Goal: Task Accomplishment & Management: Manage account settings

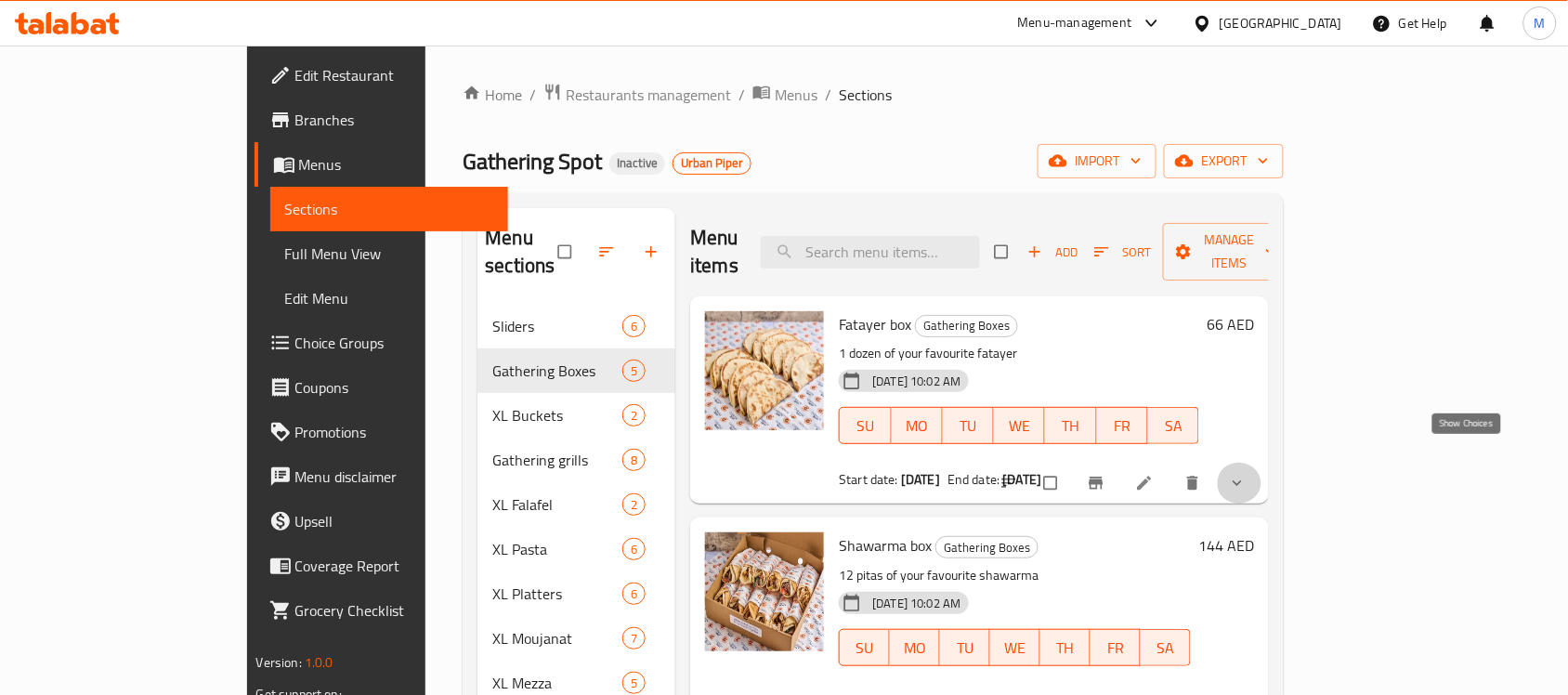
click at [1247, 474] on icon "show more" at bounding box center [1237, 483] width 19 height 19
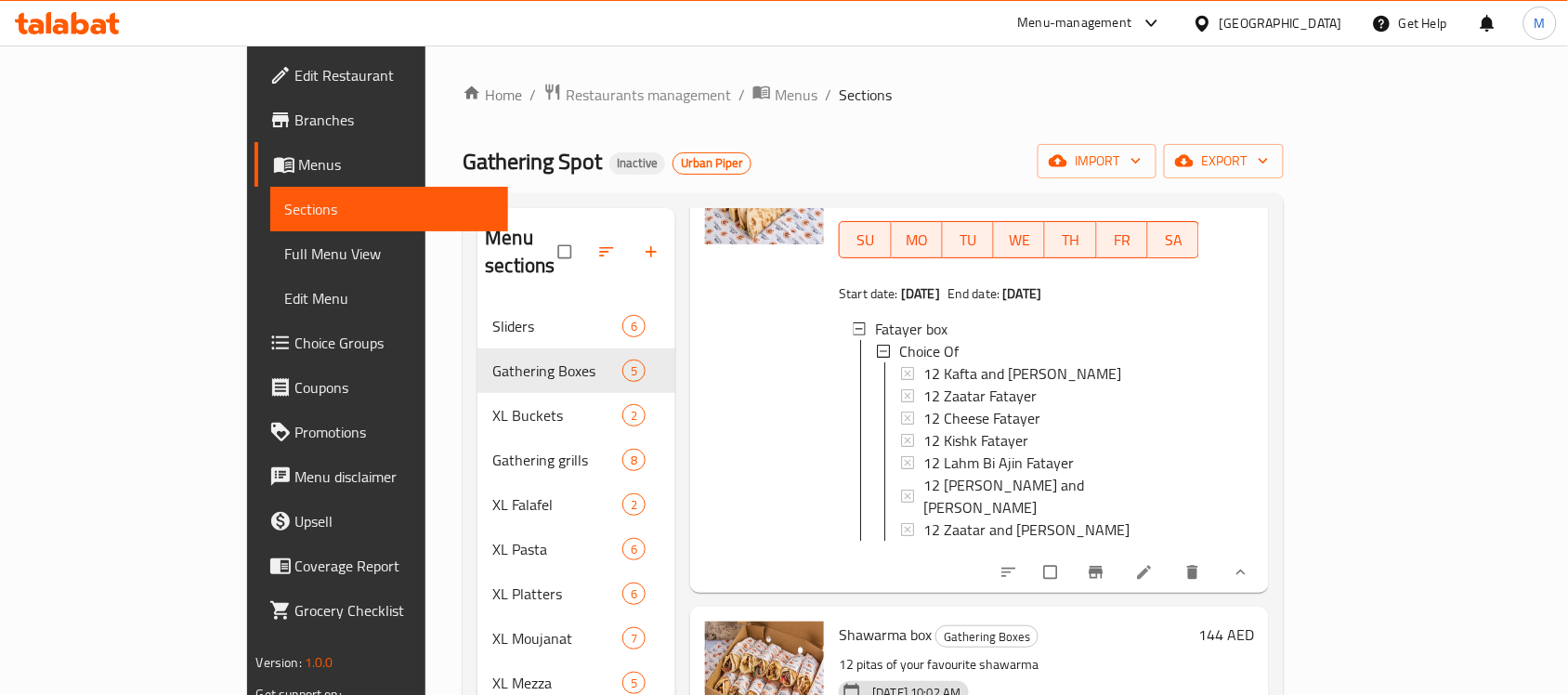
scroll to position [2, 0]
click at [1154, 563] on icon at bounding box center [1144, 572] width 19 height 19
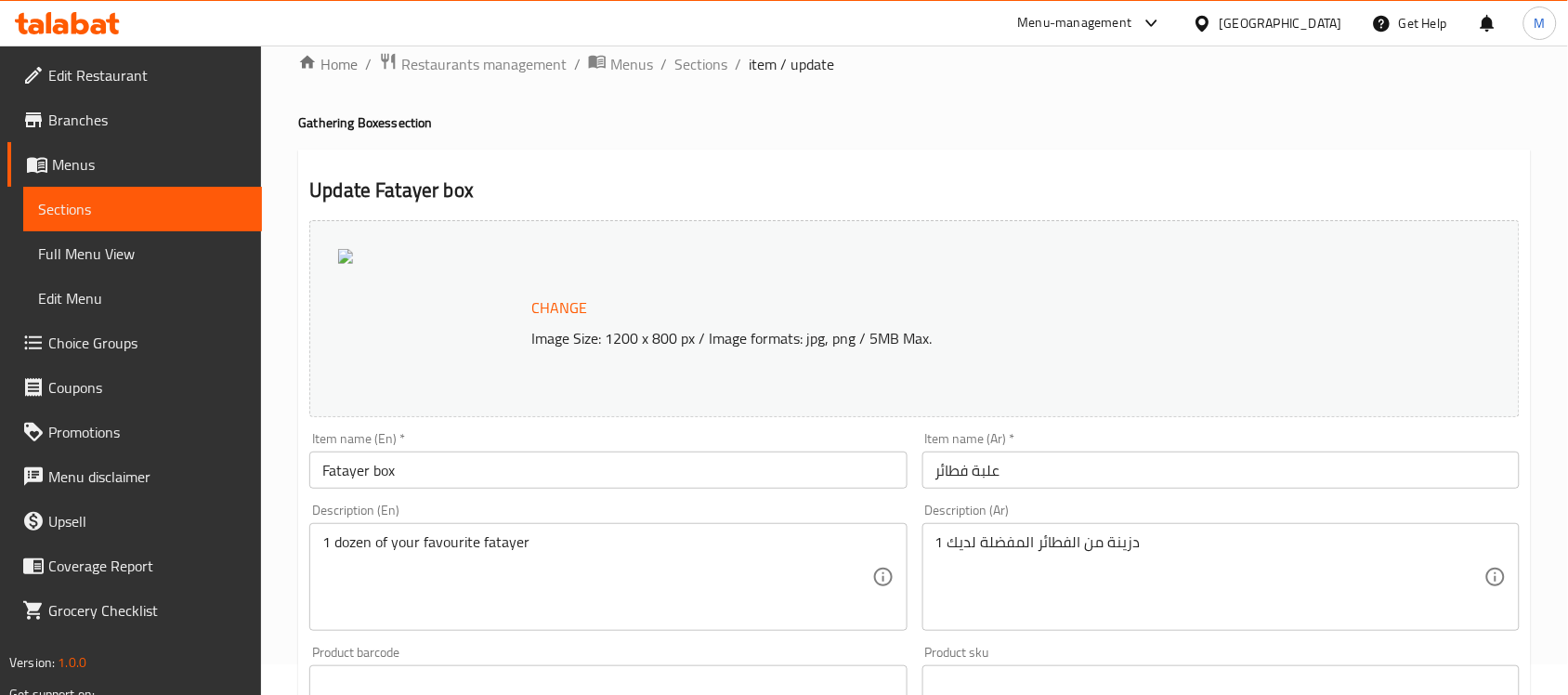
scroll to position [29, 0]
click at [704, 63] on span "Sections" at bounding box center [701, 65] width 53 height 23
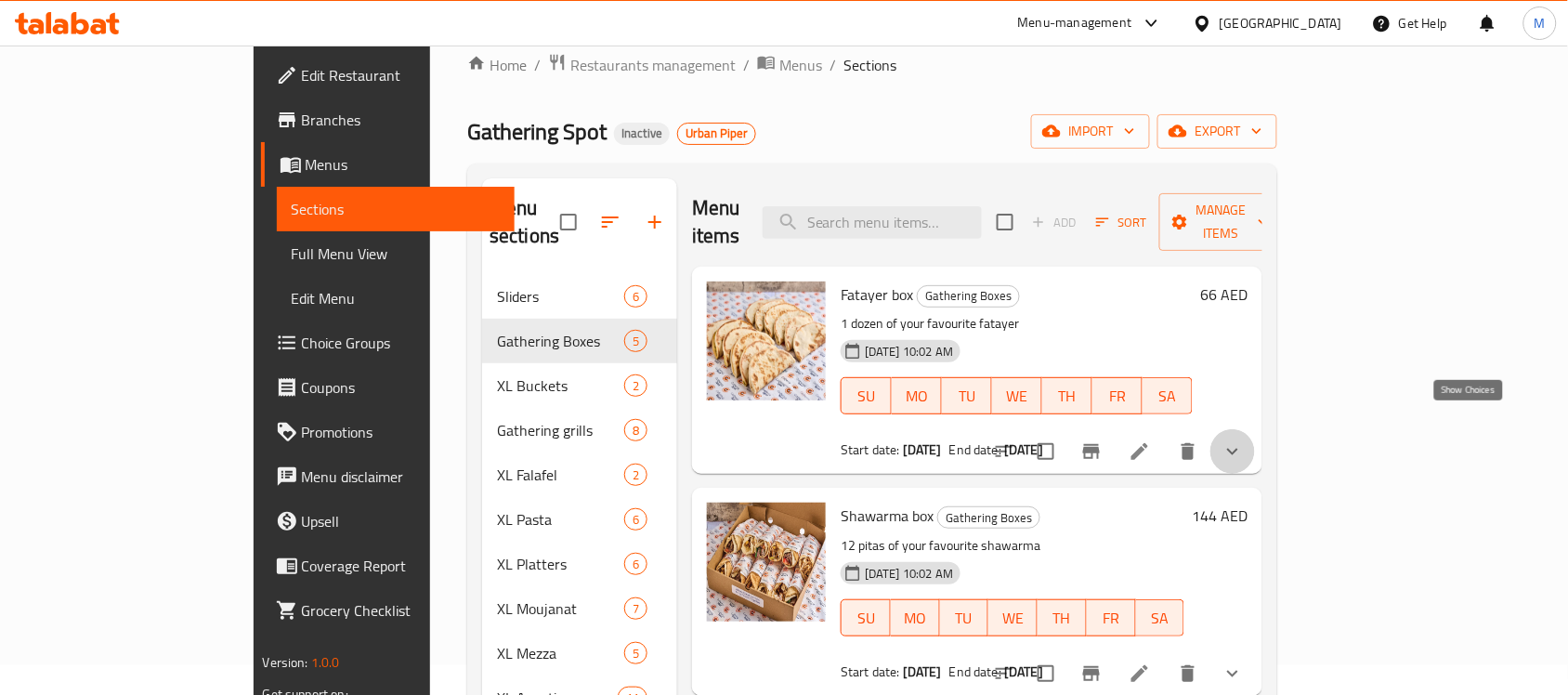
click at [1244, 441] on icon "show more" at bounding box center [1232, 452] width 23 height 23
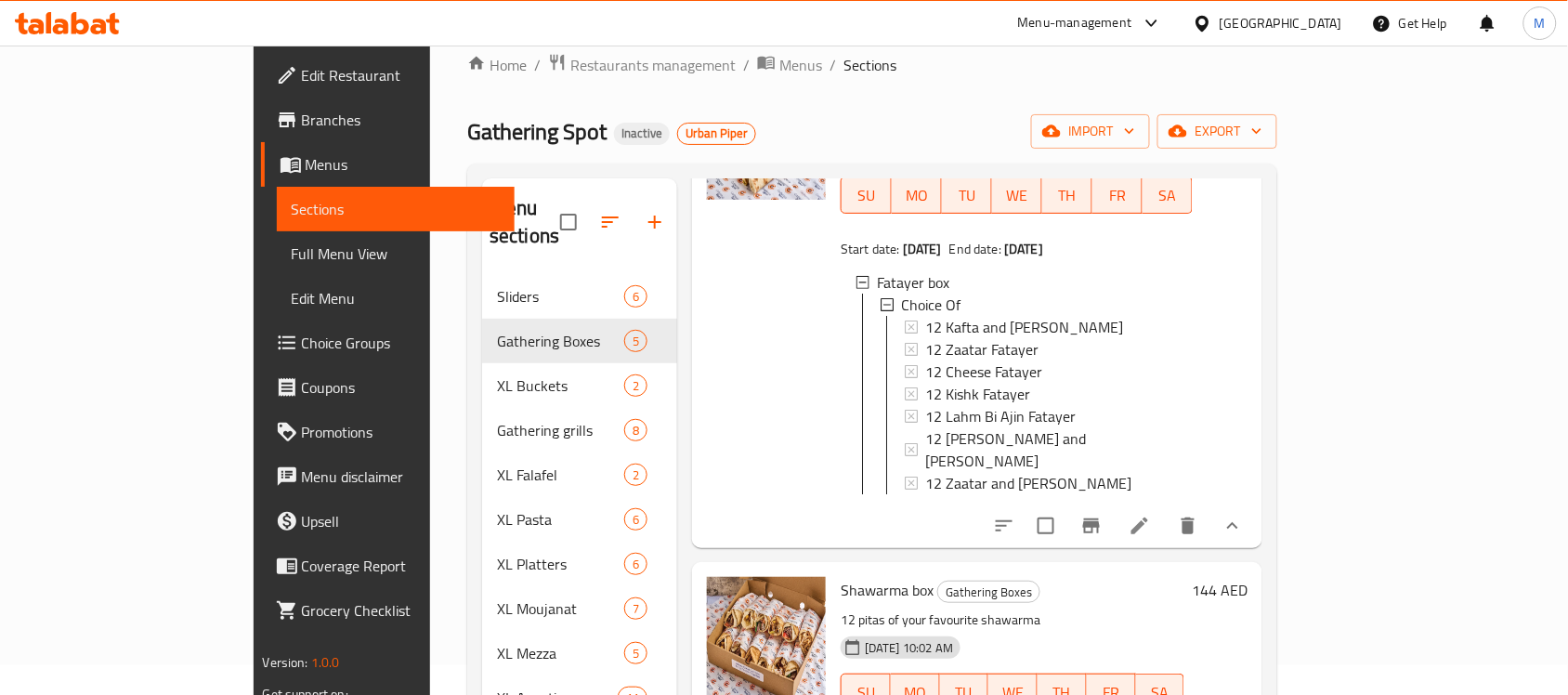
scroll to position [201, 0]
click at [1151, 514] on icon at bounding box center [1139, 525] width 23 height 23
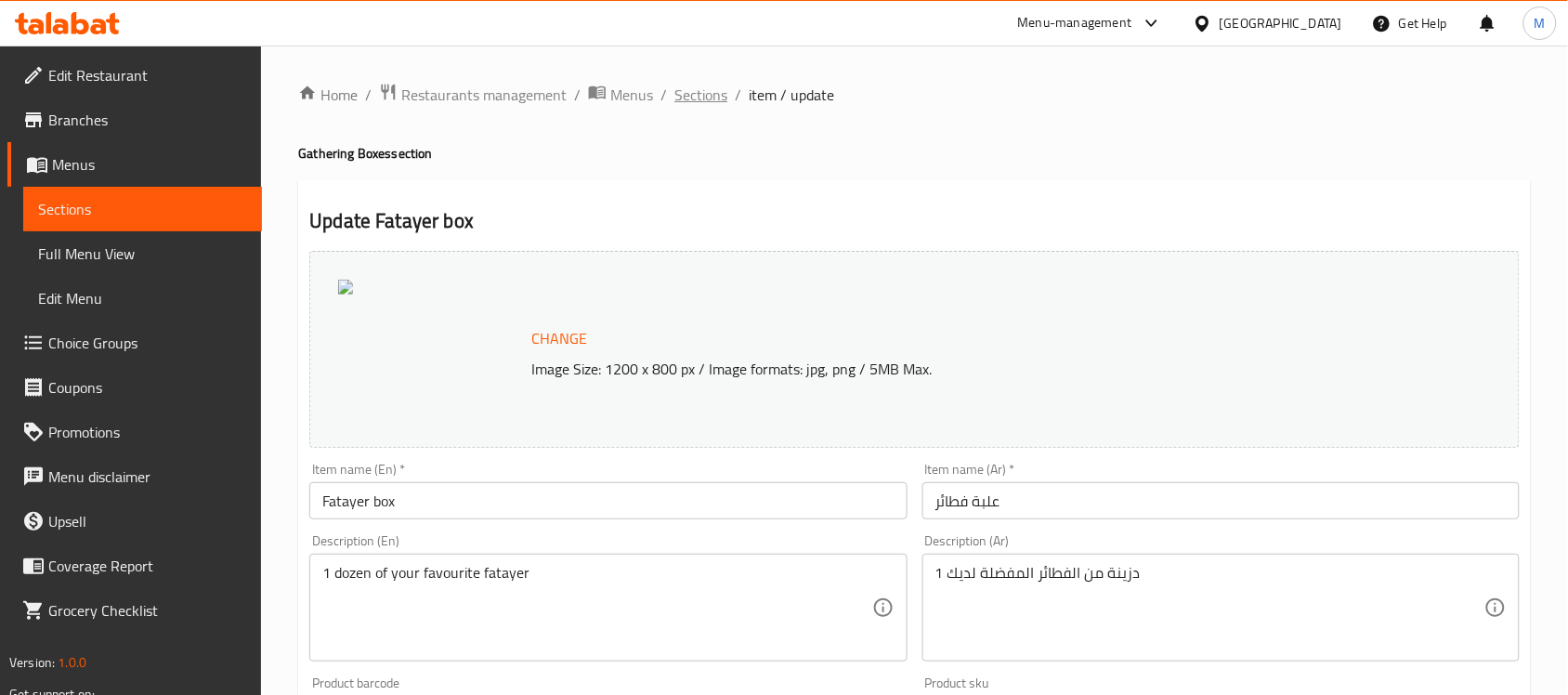
click at [694, 98] on span "Sections" at bounding box center [701, 94] width 53 height 23
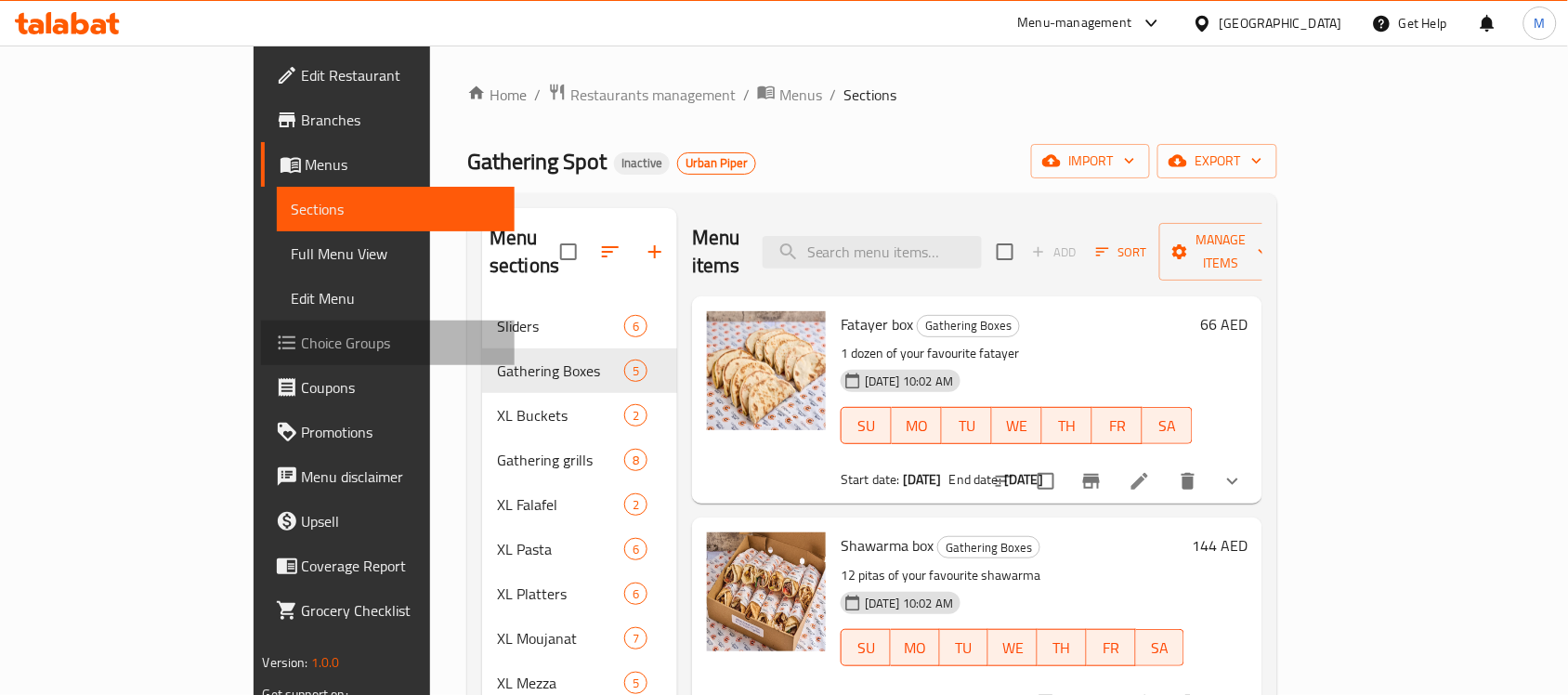
click at [302, 335] on span "Choice Groups" at bounding box center [401, 343] width 199 height 23
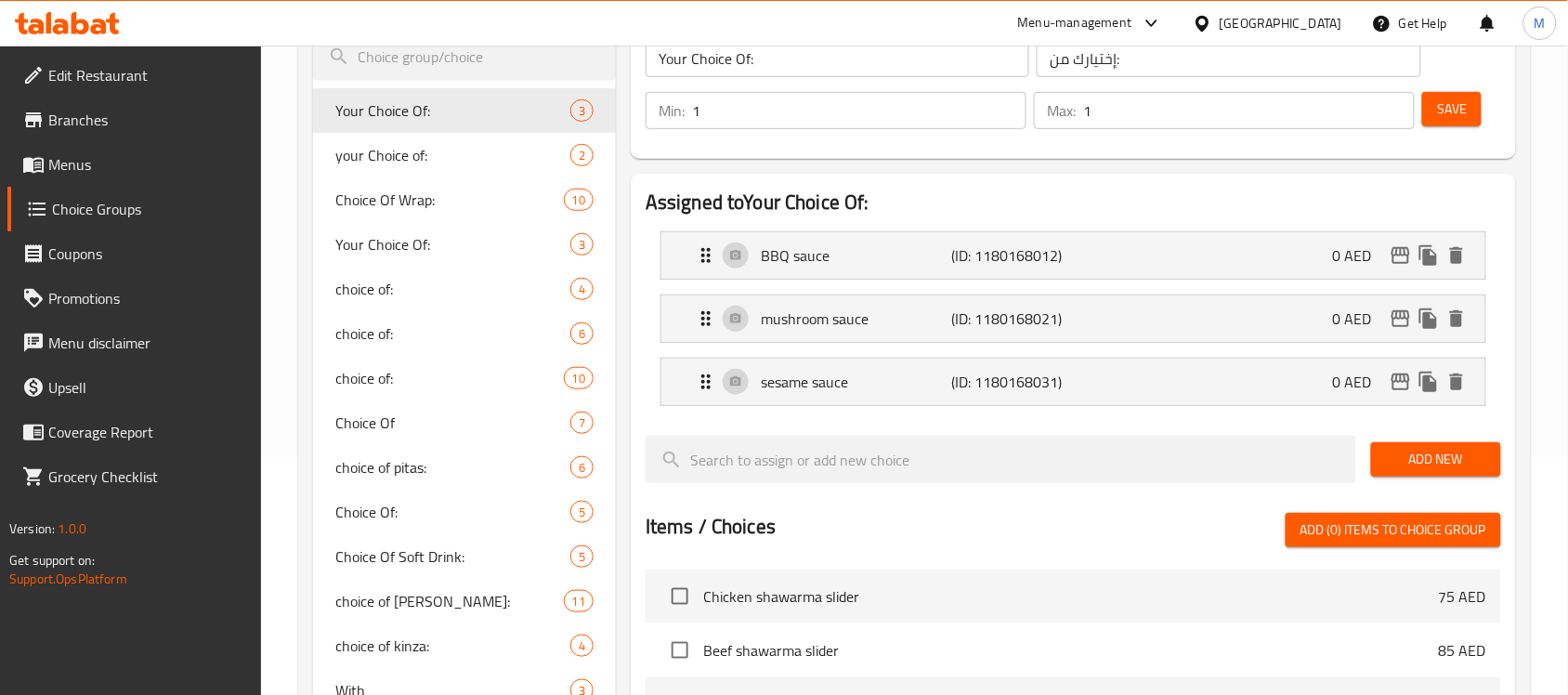
scroll to position [240, 0]
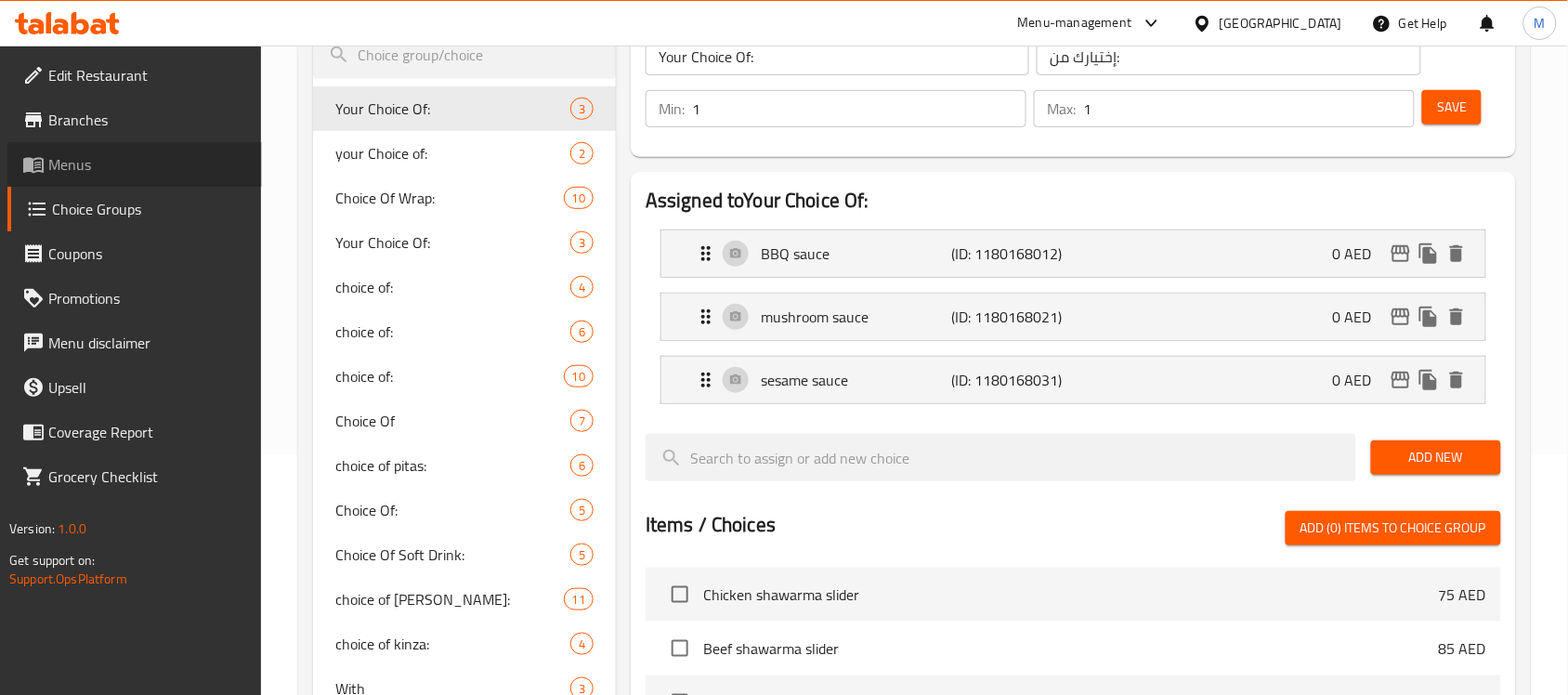
click at [145, 156] on span "Menus" at bounding box center [147, 164] width 199 height 23
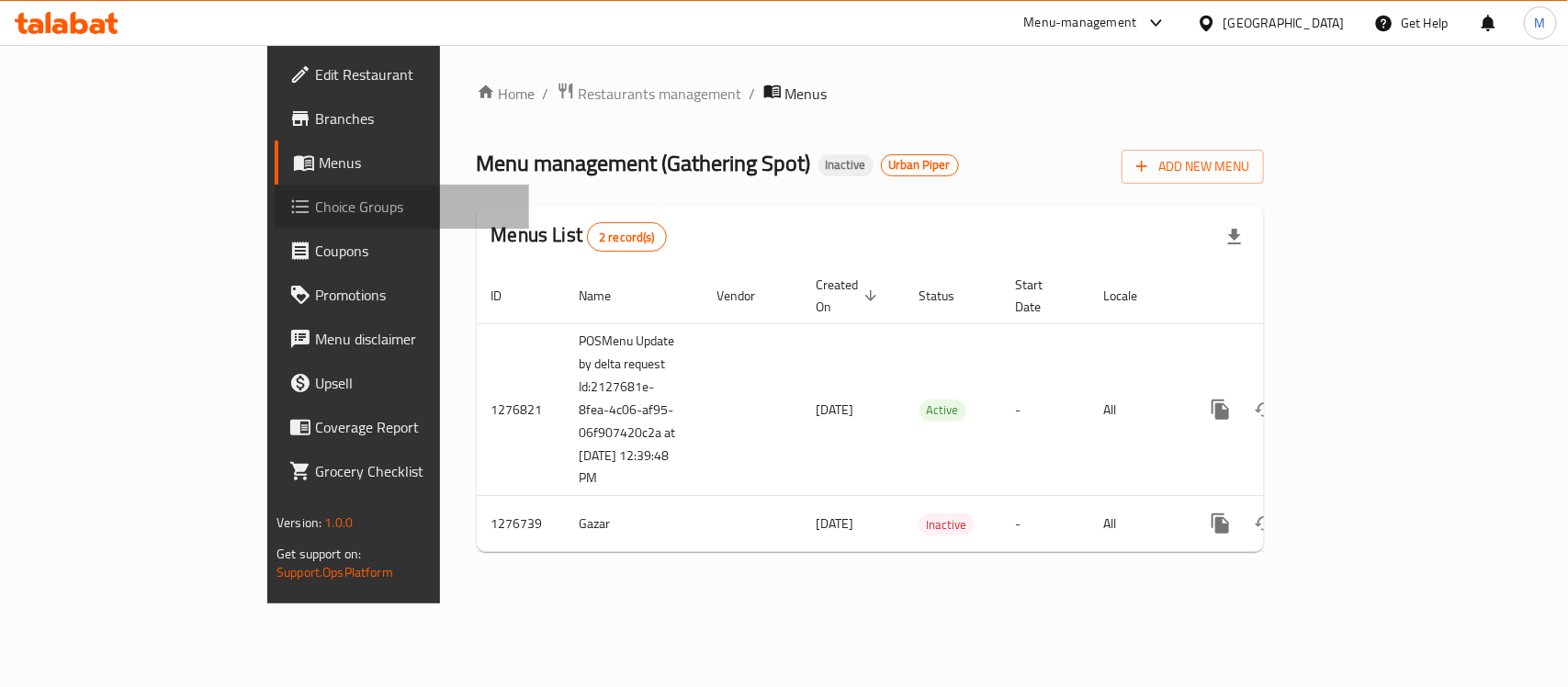
click at [315, 212] on span "Choice Groups" at bounding box center [414, 207] width 199 height 22
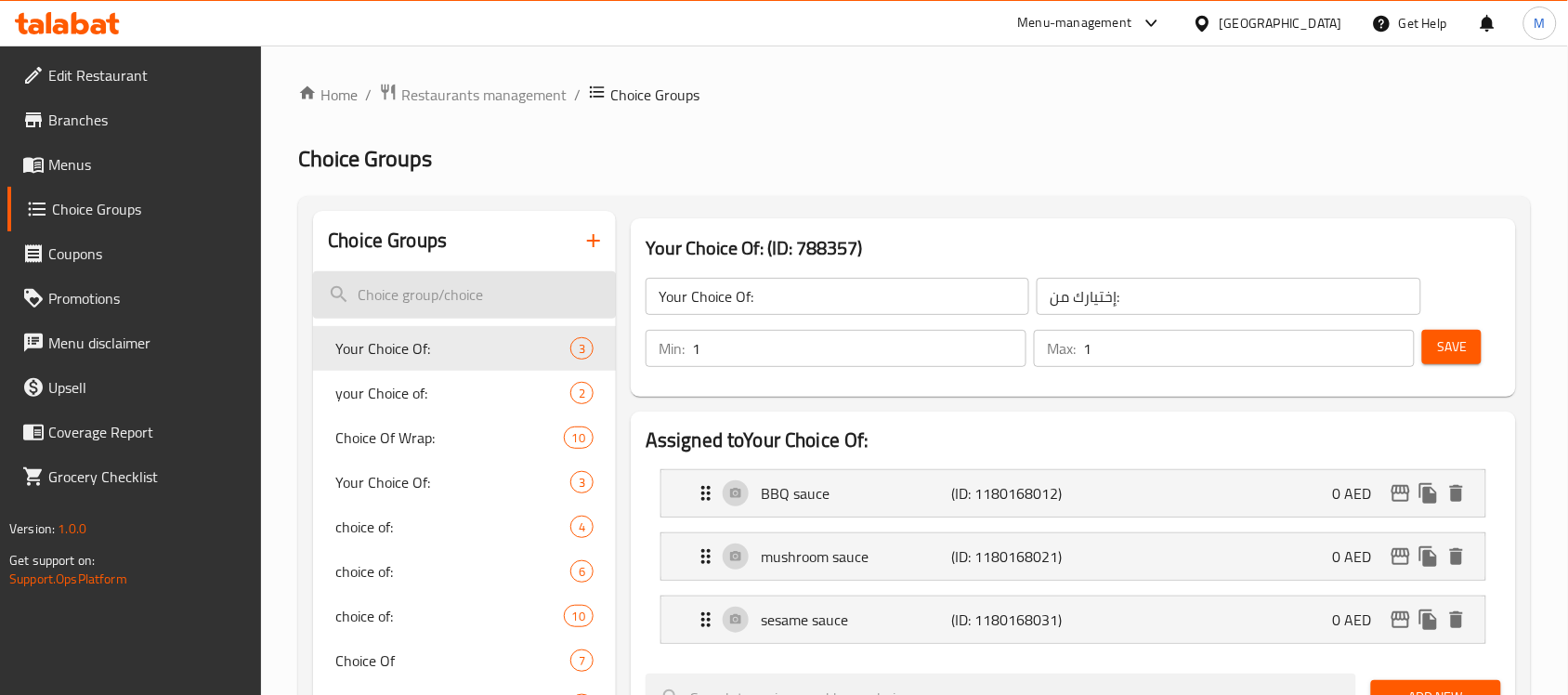
click at [483, 298] on input "search" at bounding box center [464, 294] width 303 height 47
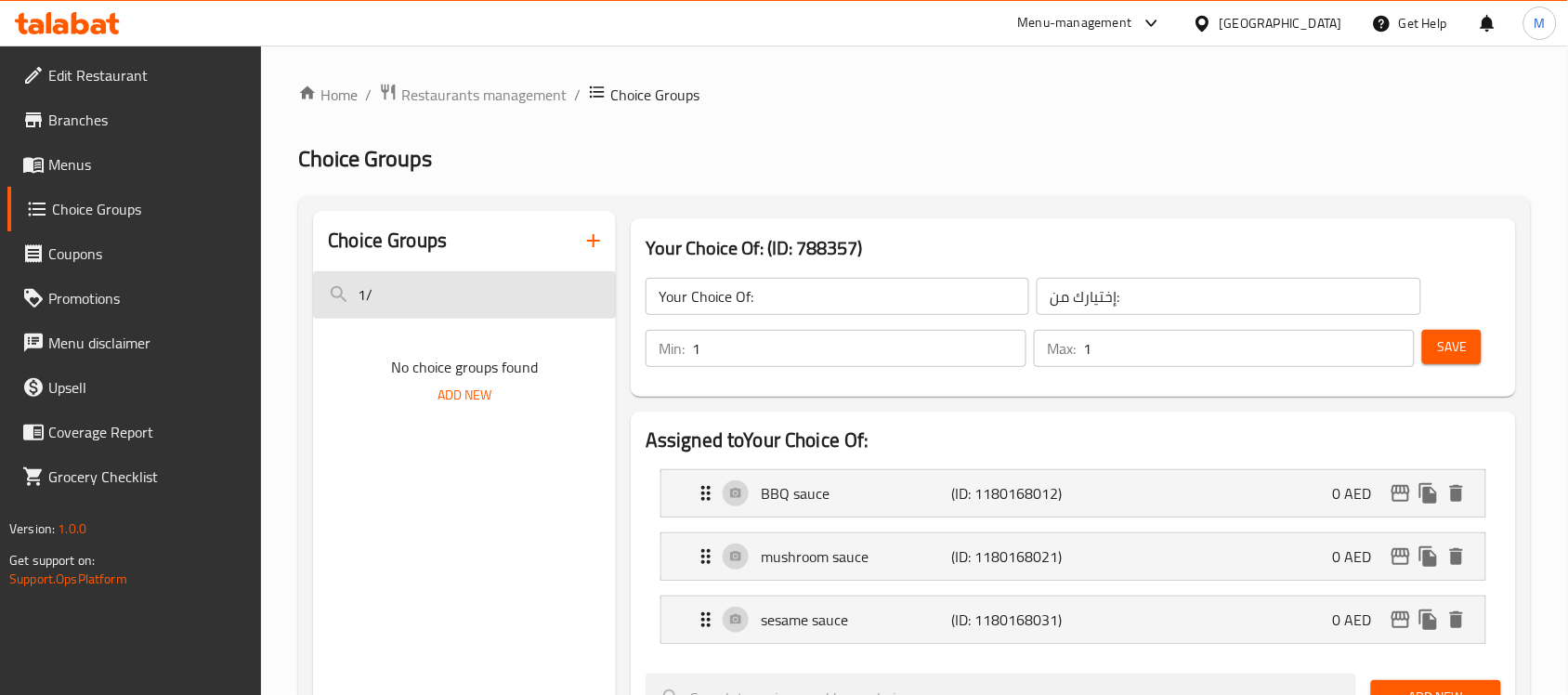
type input "1"
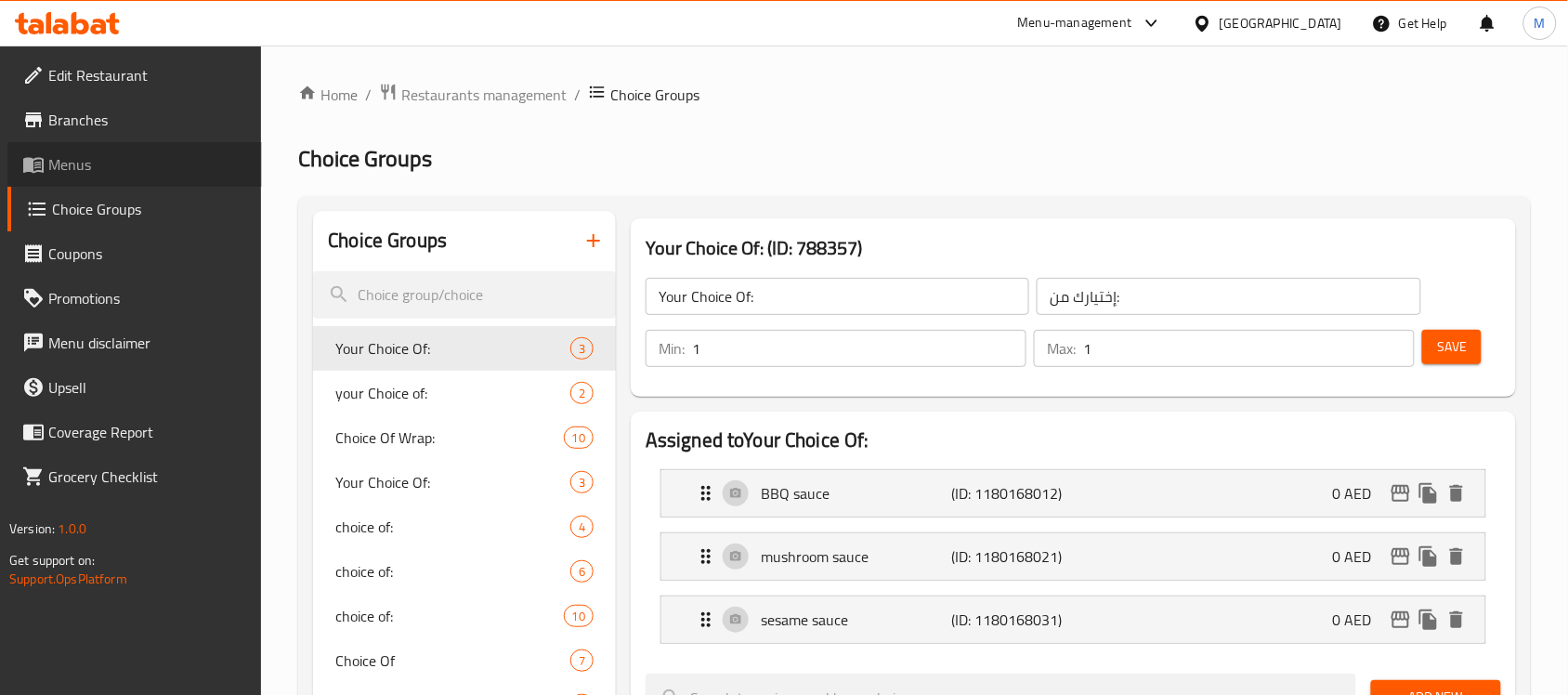
click at [114, 165] on span "Menus" at bounding box center [147, 164] width 199 height 23
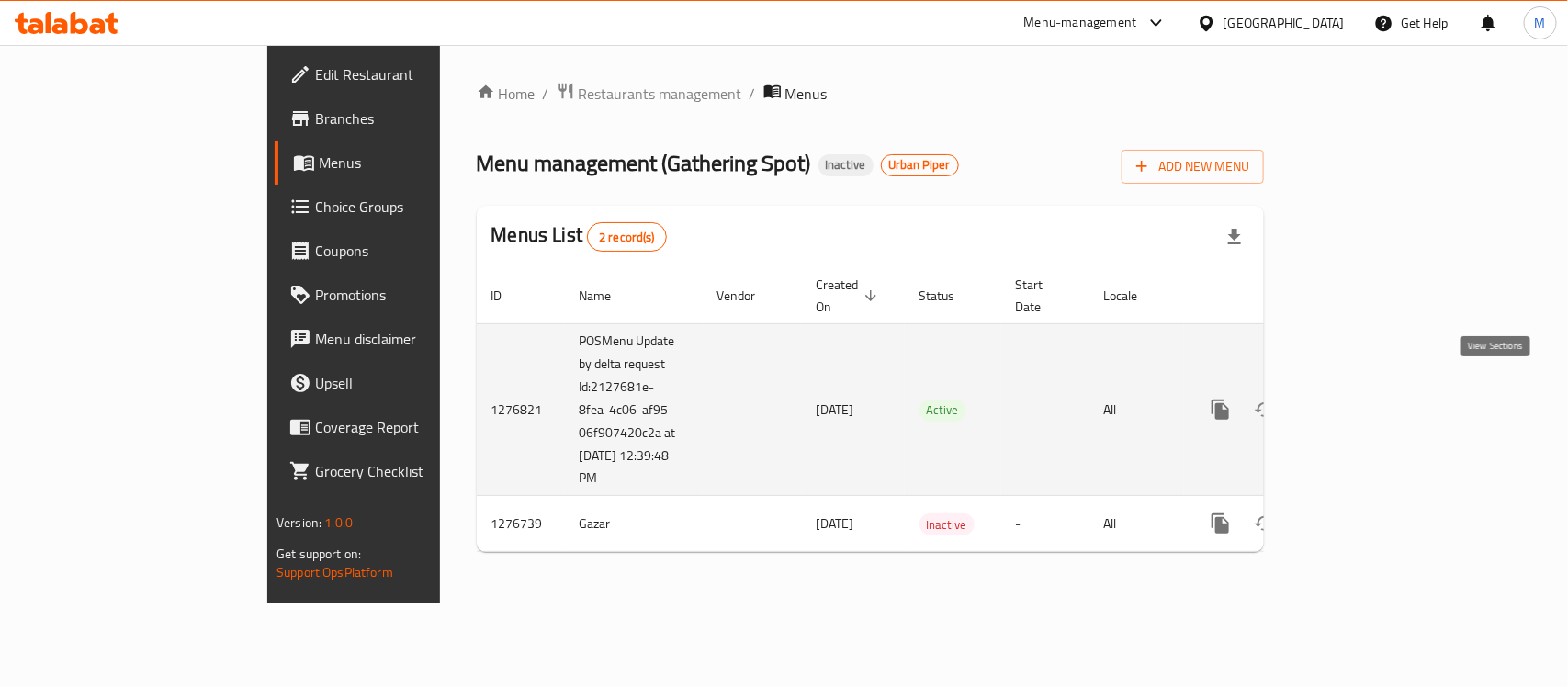
click at [1364, 399] on icon "enhanced table" at bounding box center [1353, 409] width 22 height 22
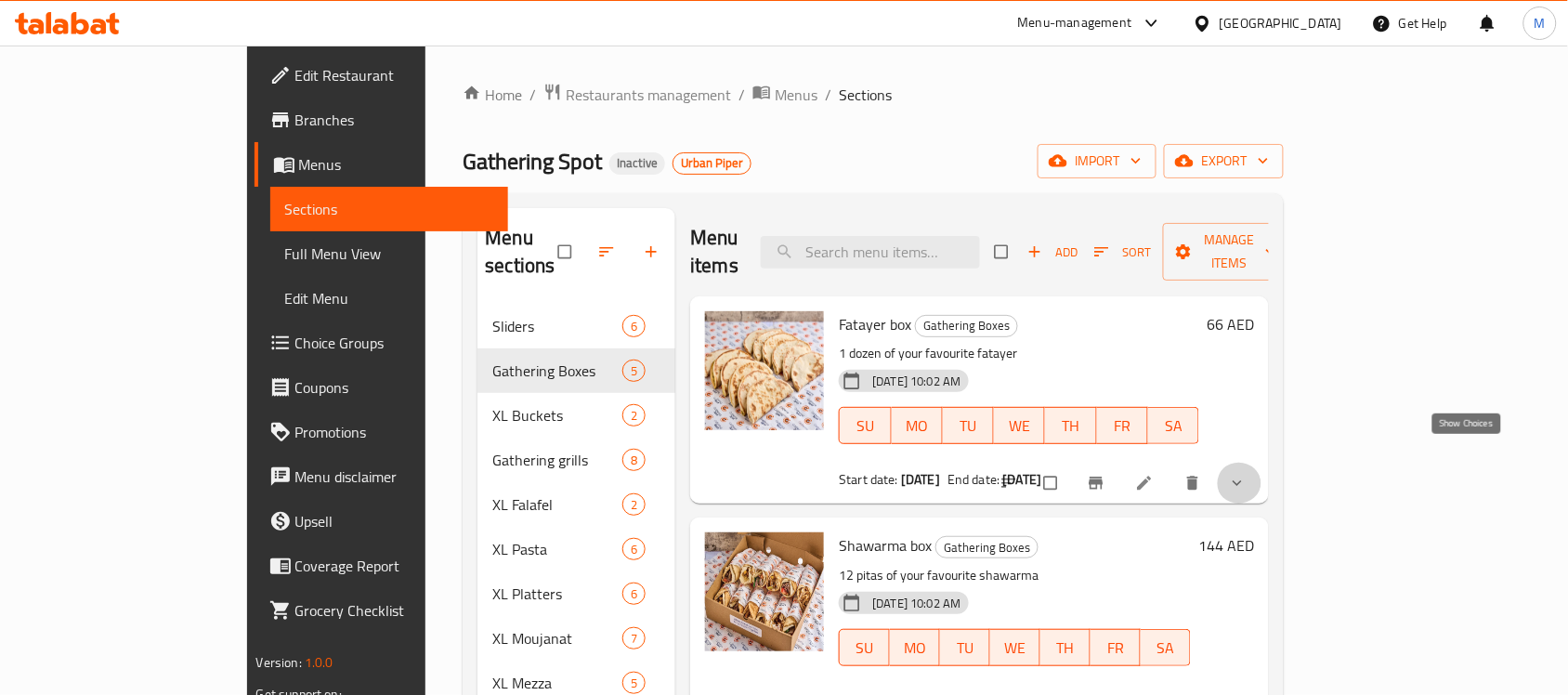
click at [1247, 474] on icon "show more" at bounding box center [1237, 483] width 19 height 19
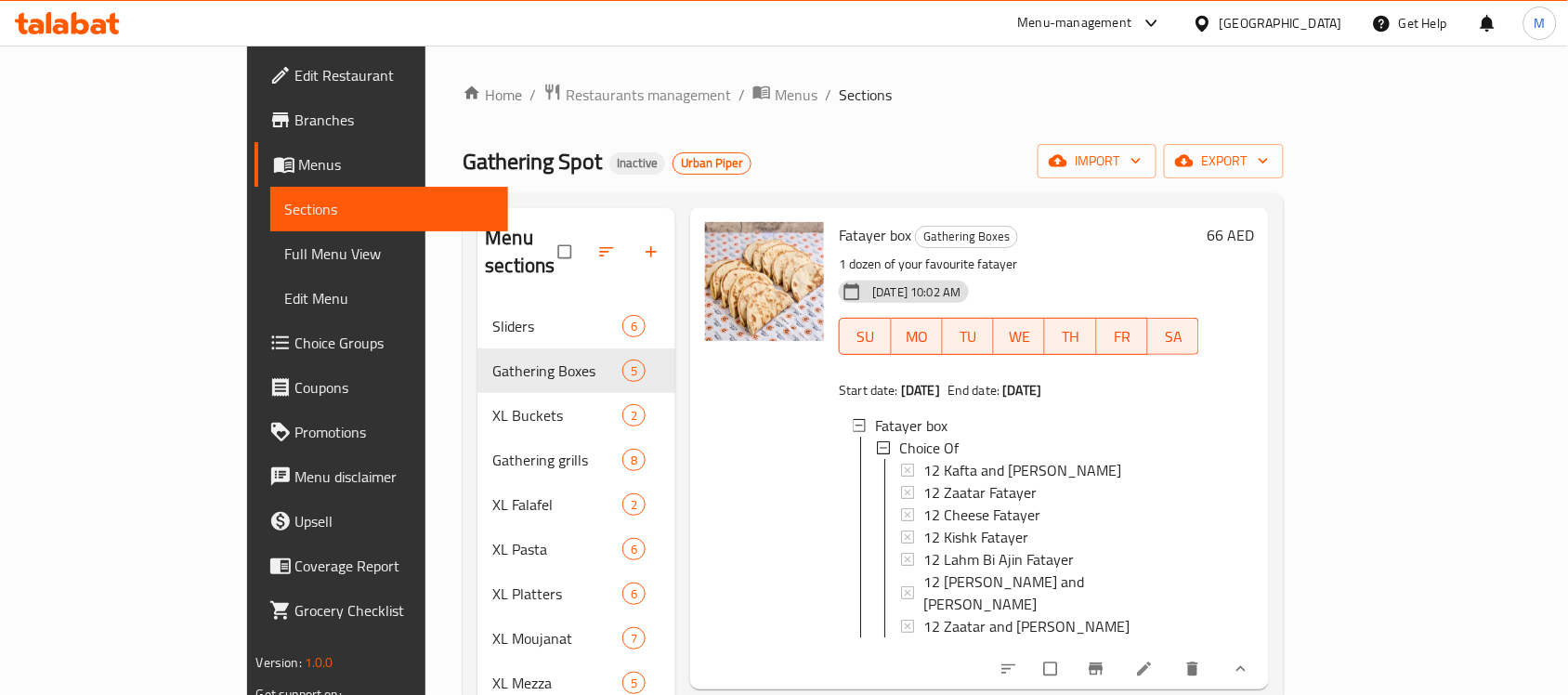
scroll to position [83, 0]
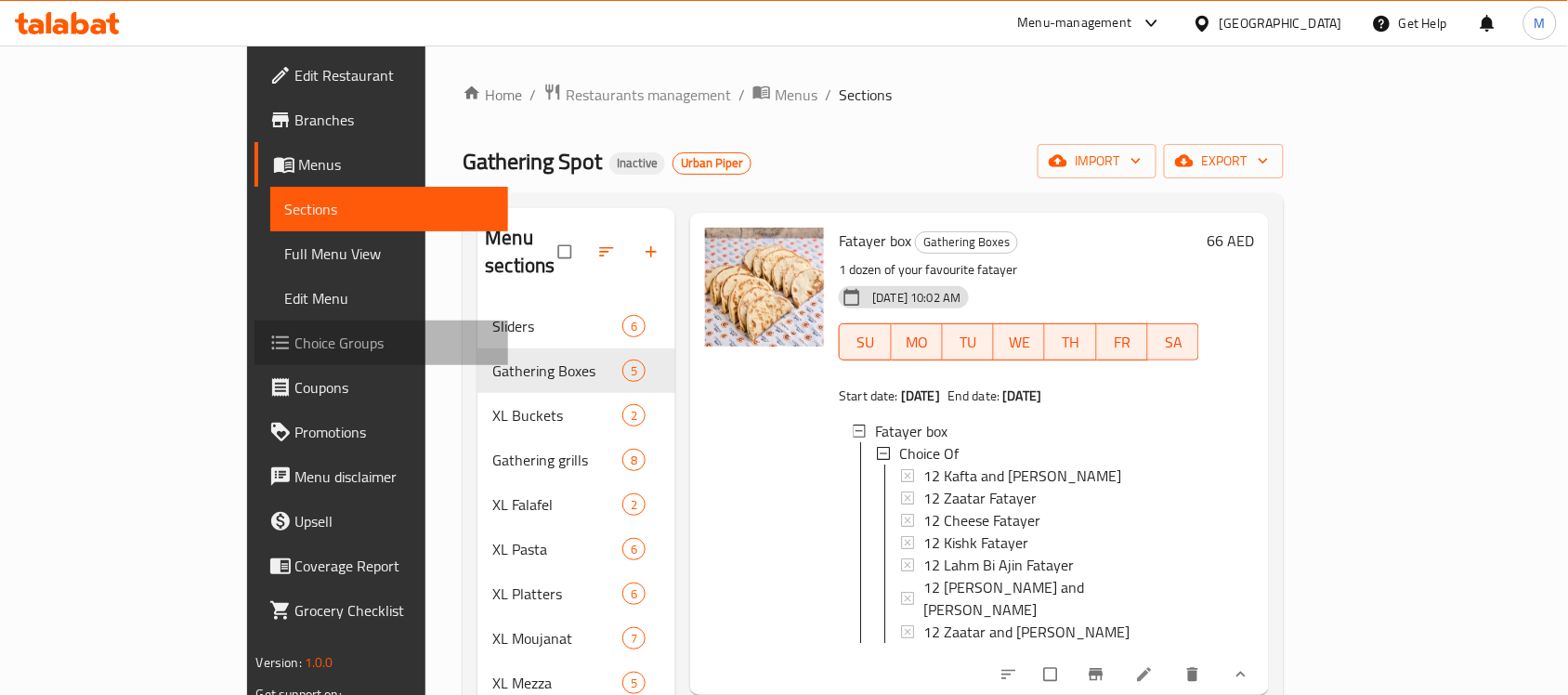
click at [254, 358] on link "Choice Groups" at bounding box center [381, 343] width 254 height 44
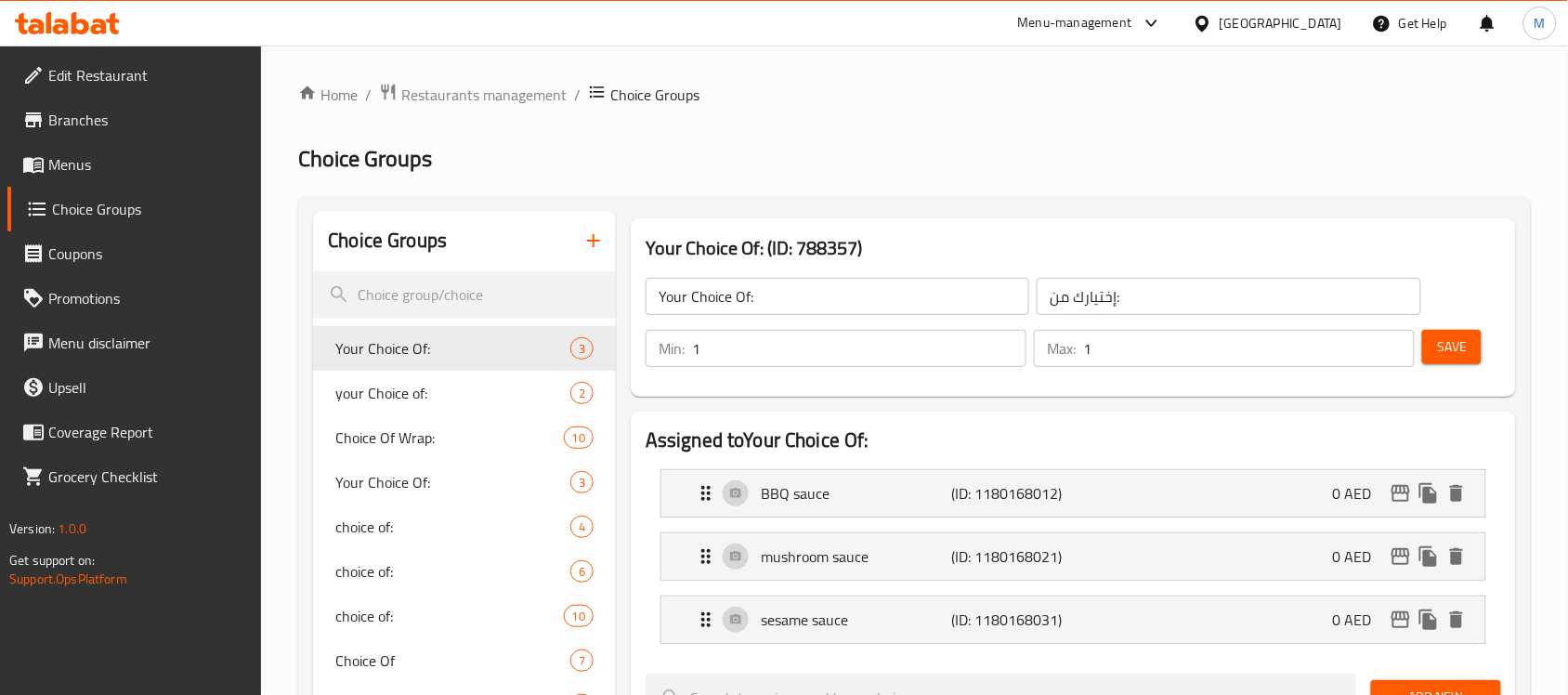
click at [446, 294] on input "search" at bounding box center [464, 294] width 303 height 47
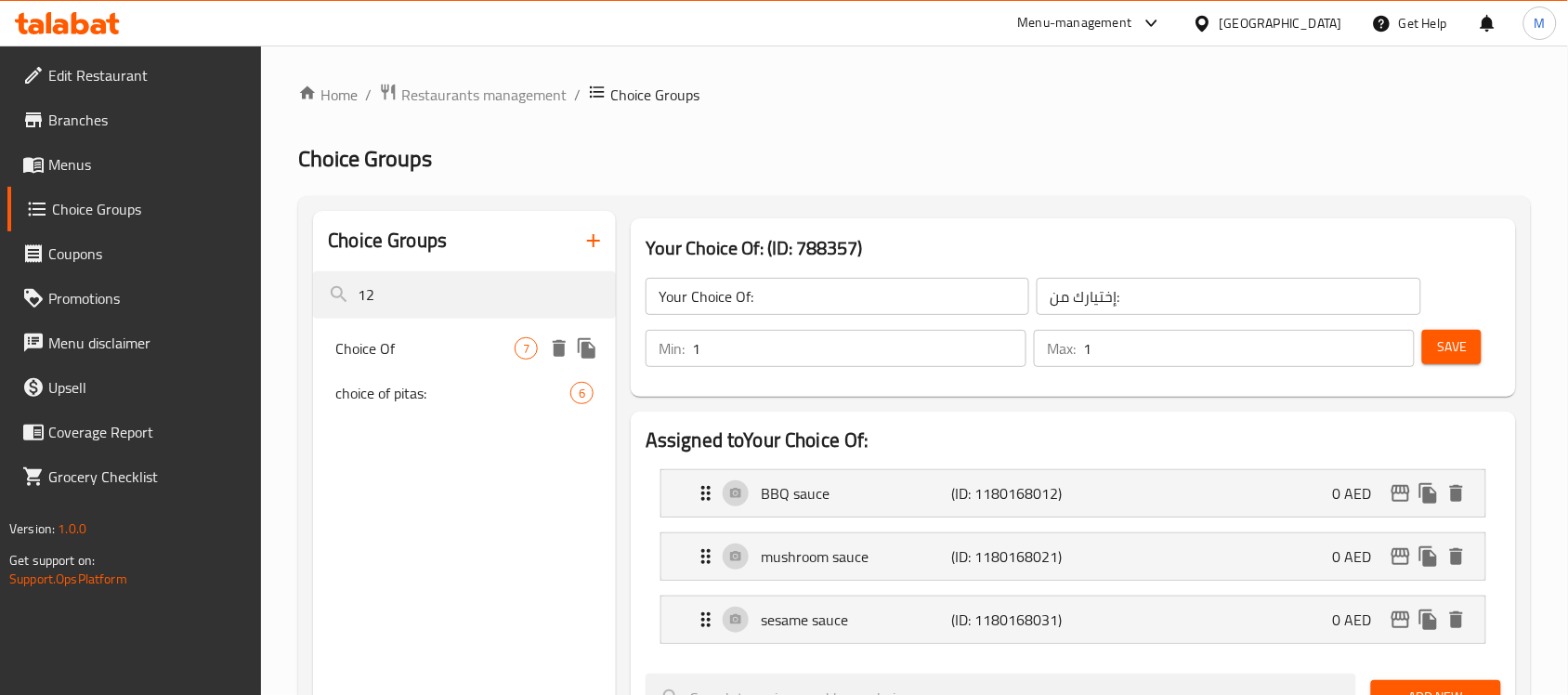
type input "12"
click at [474, 347] on span "Choice Of" at bounding box center [425, 348] width 180 height 23
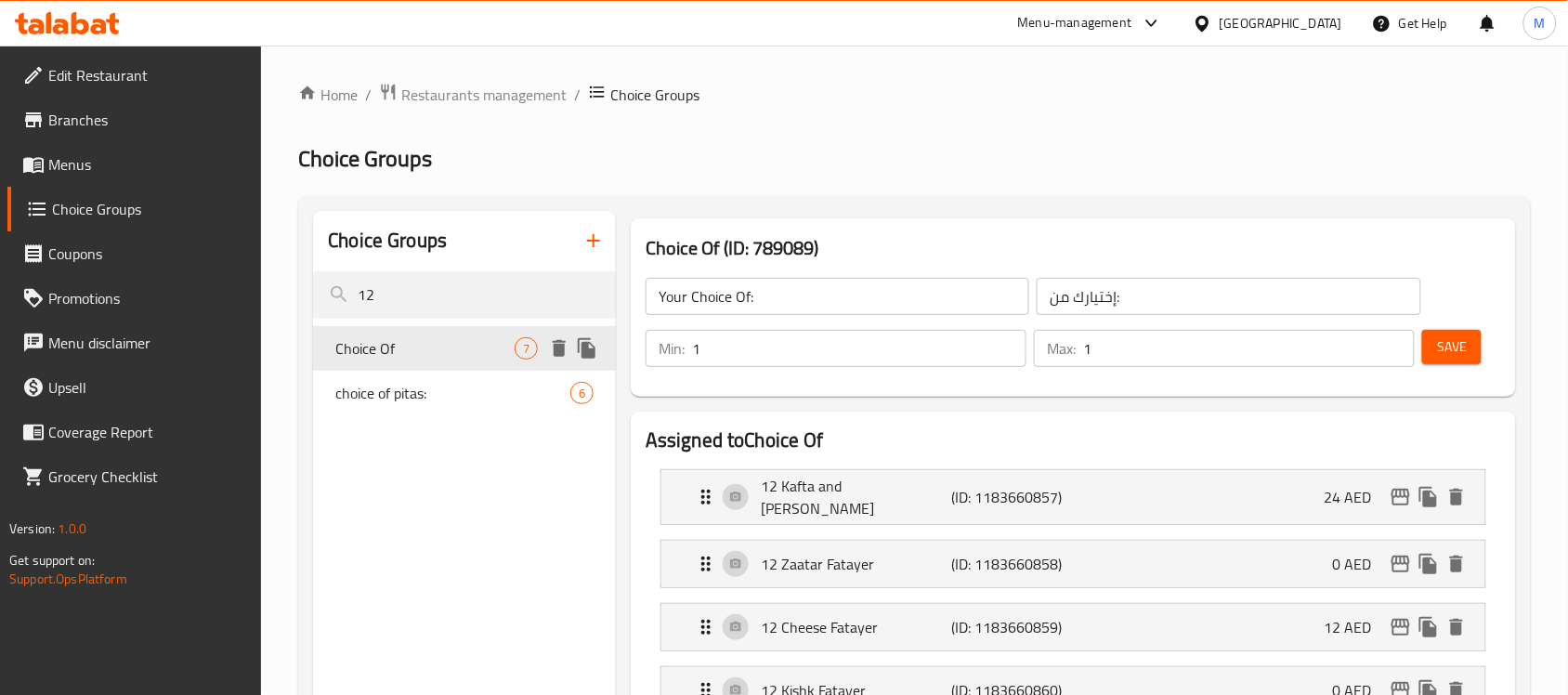
type input "Choice Of"
type input "اختيار من"
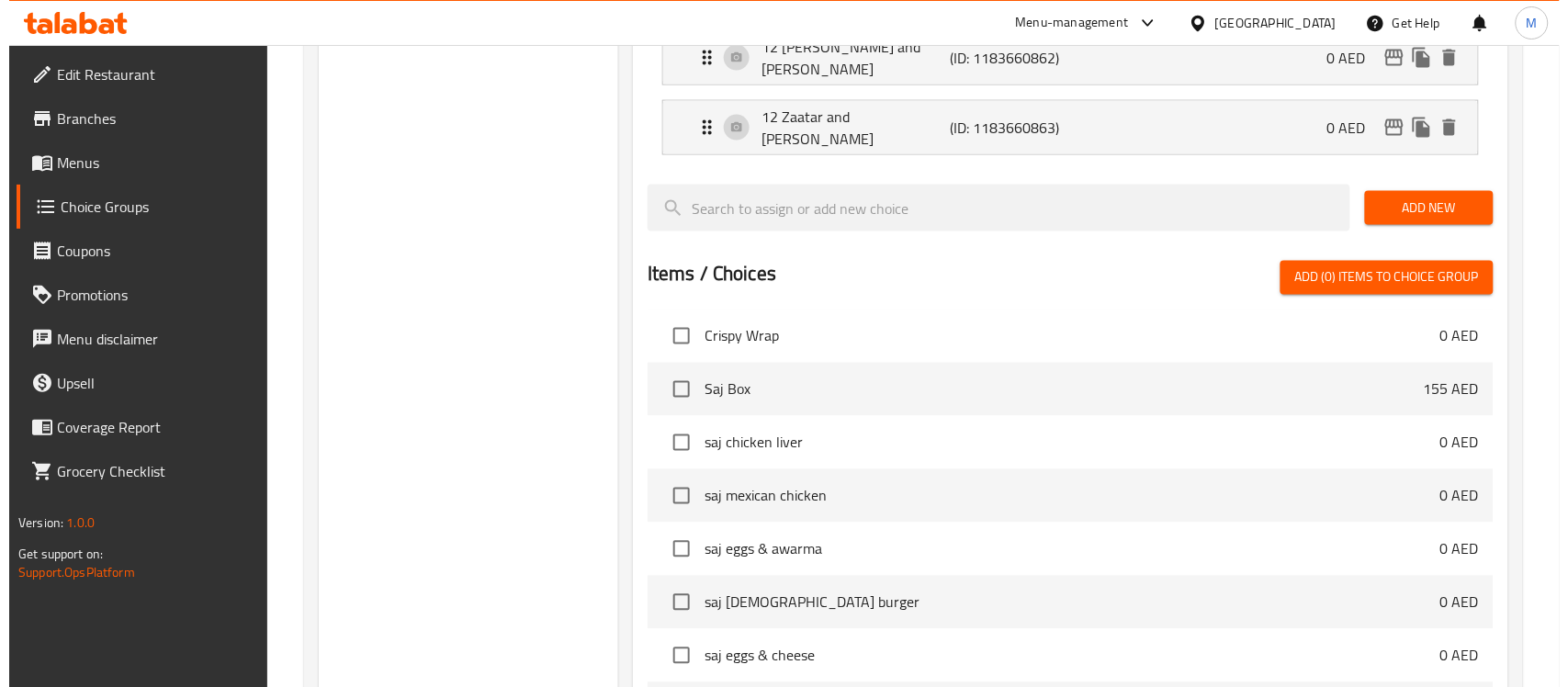
scroll to position [971, 0]
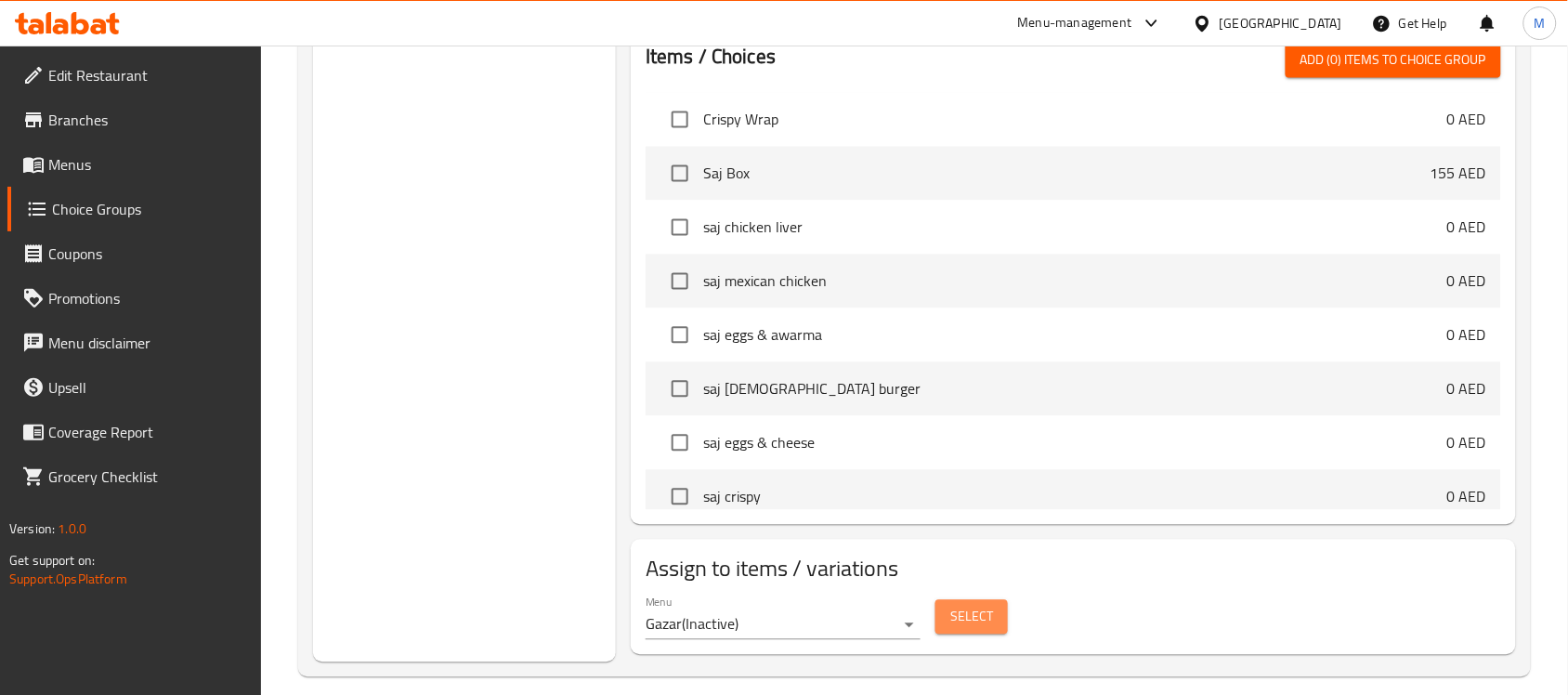
click at [995, 615] on button "Select" at bounding box center [972, 617] width 73 height 34
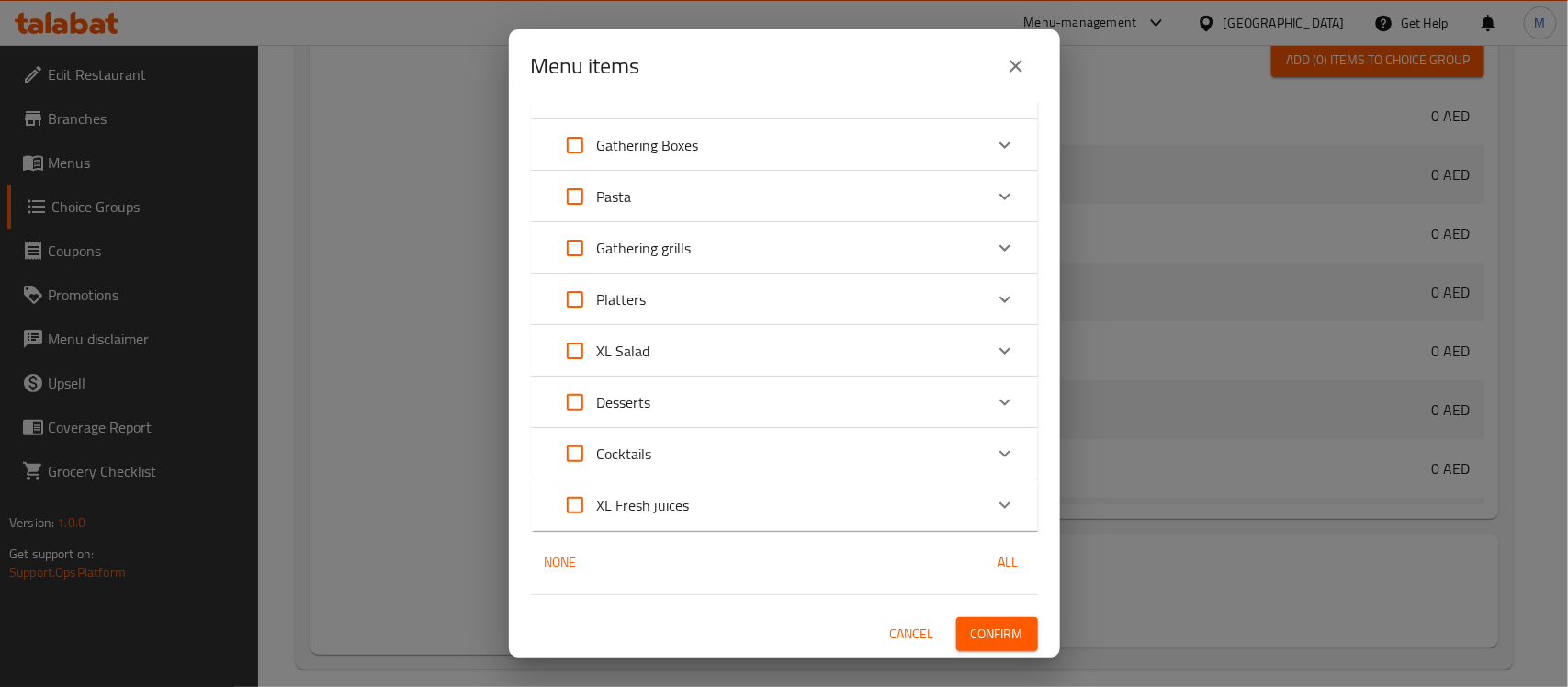
scroll to position [0, 0]
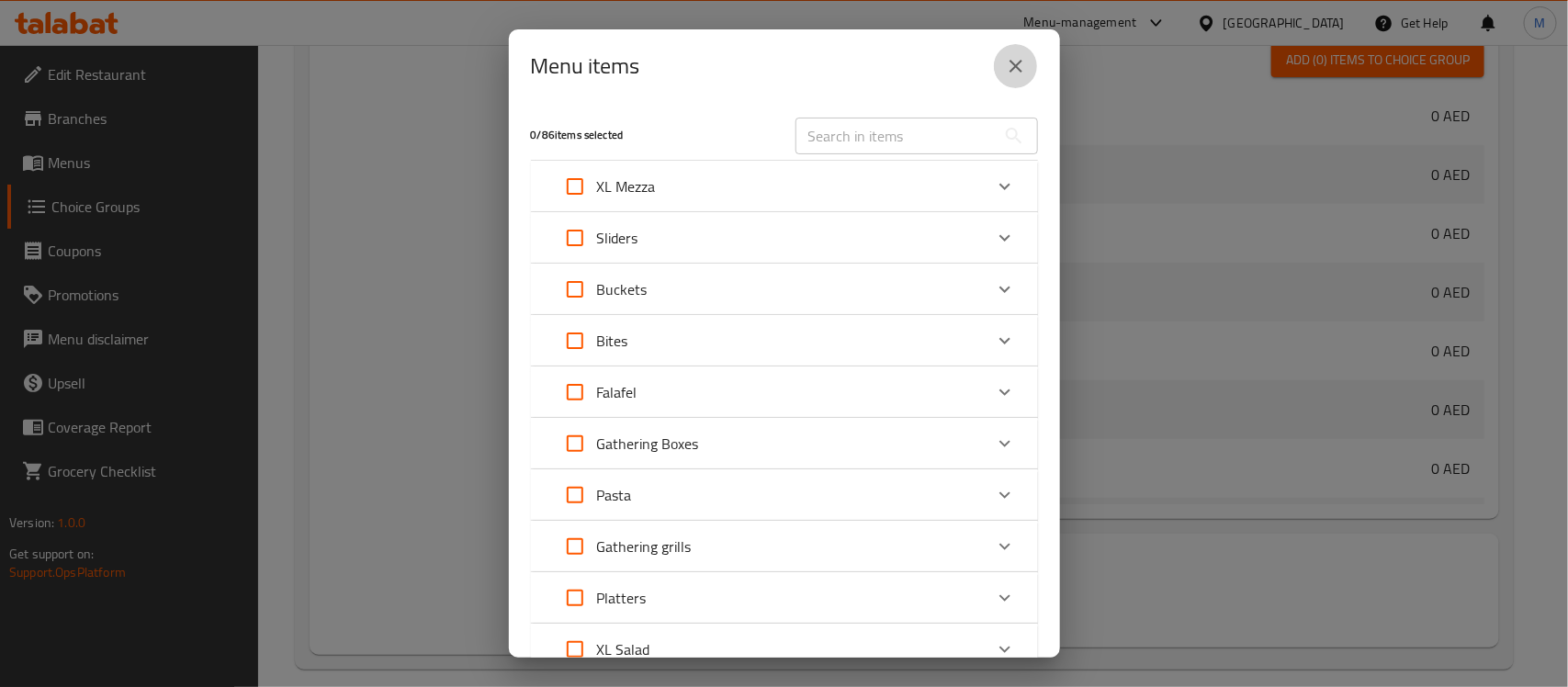
click at [1020, 69] on icon "close" at bounding box center [1016, 66] width 13 height 13
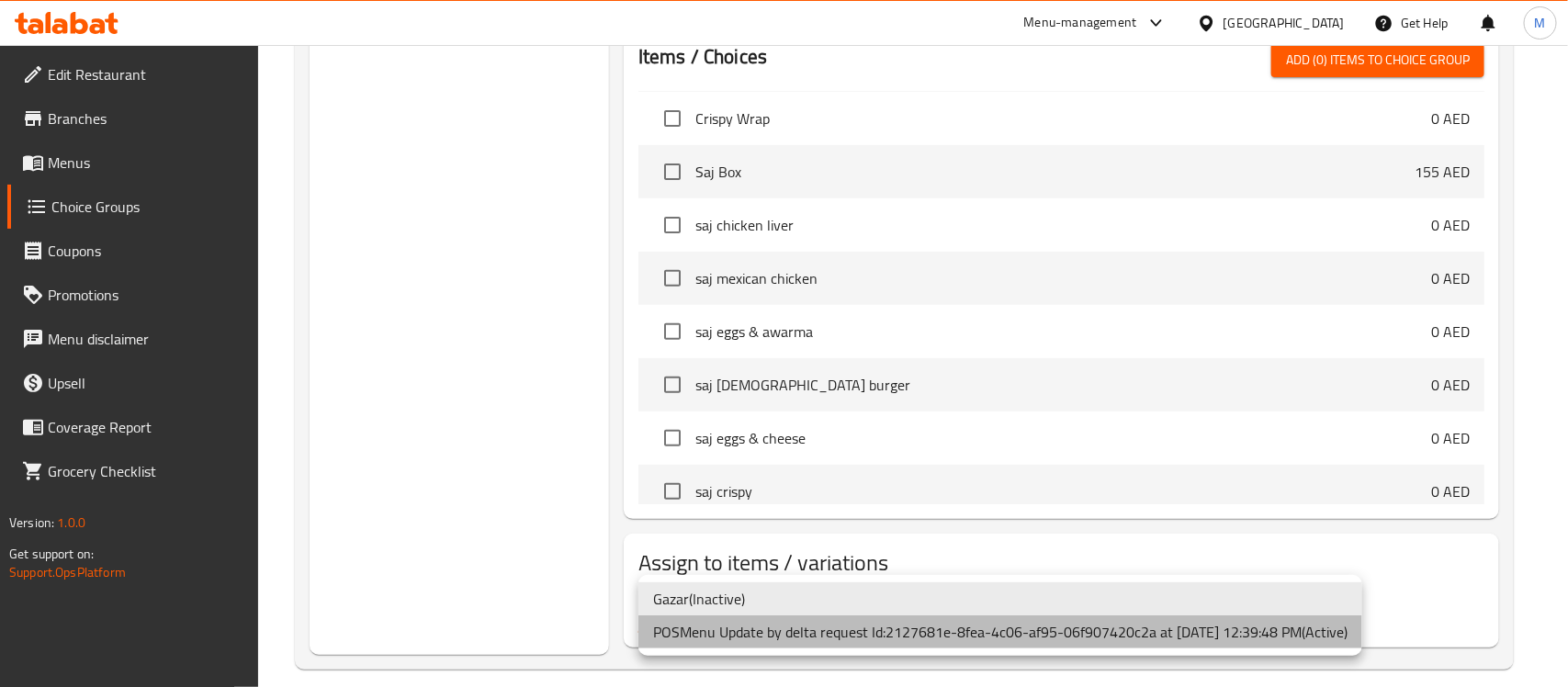
click at [873, 638] on li "POSMenu Update by delta request Id:2127681e-8fea-4c06-af95-06f907420c2a at [DAT…" at bounding box center [1000, 632] width 724 height 33
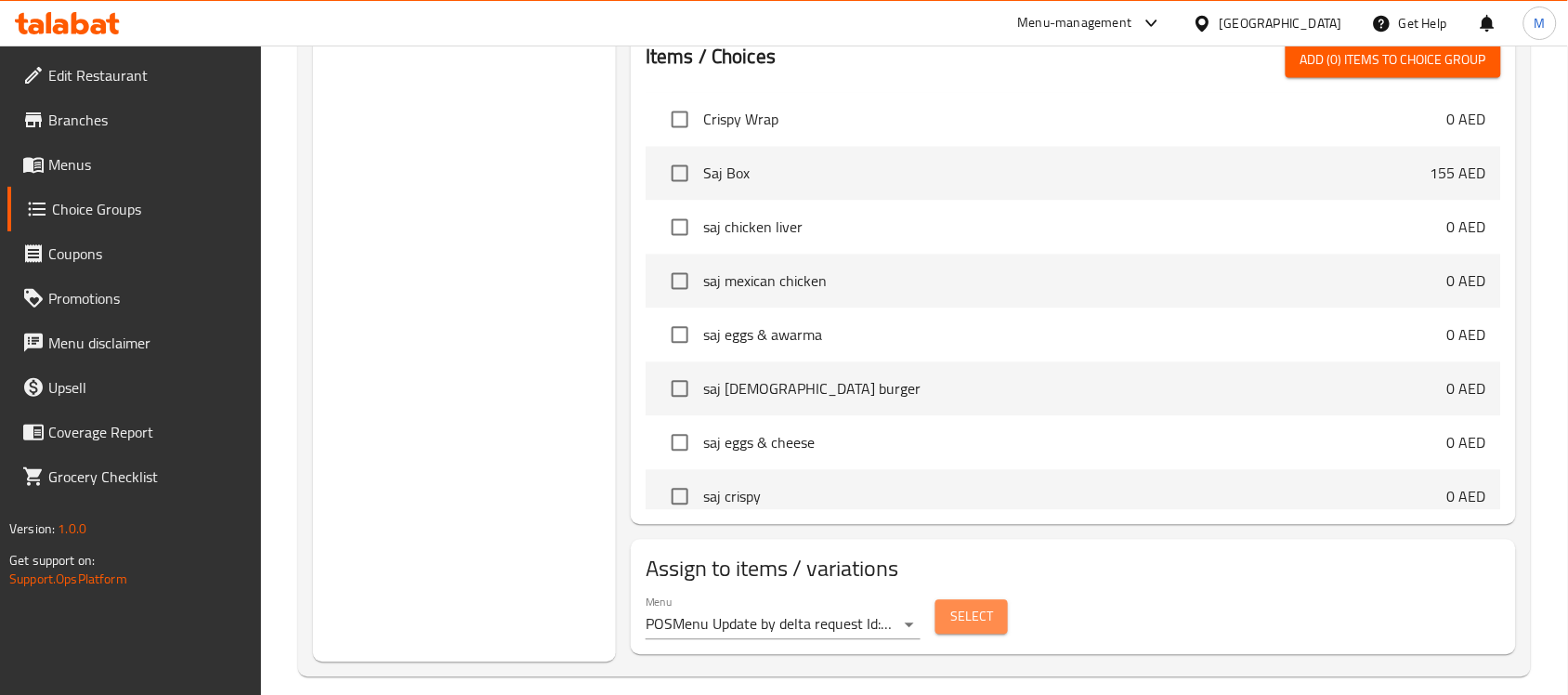
click at [980, 606] on span "Select" at bounding box center [972, 617] width 43 height 24
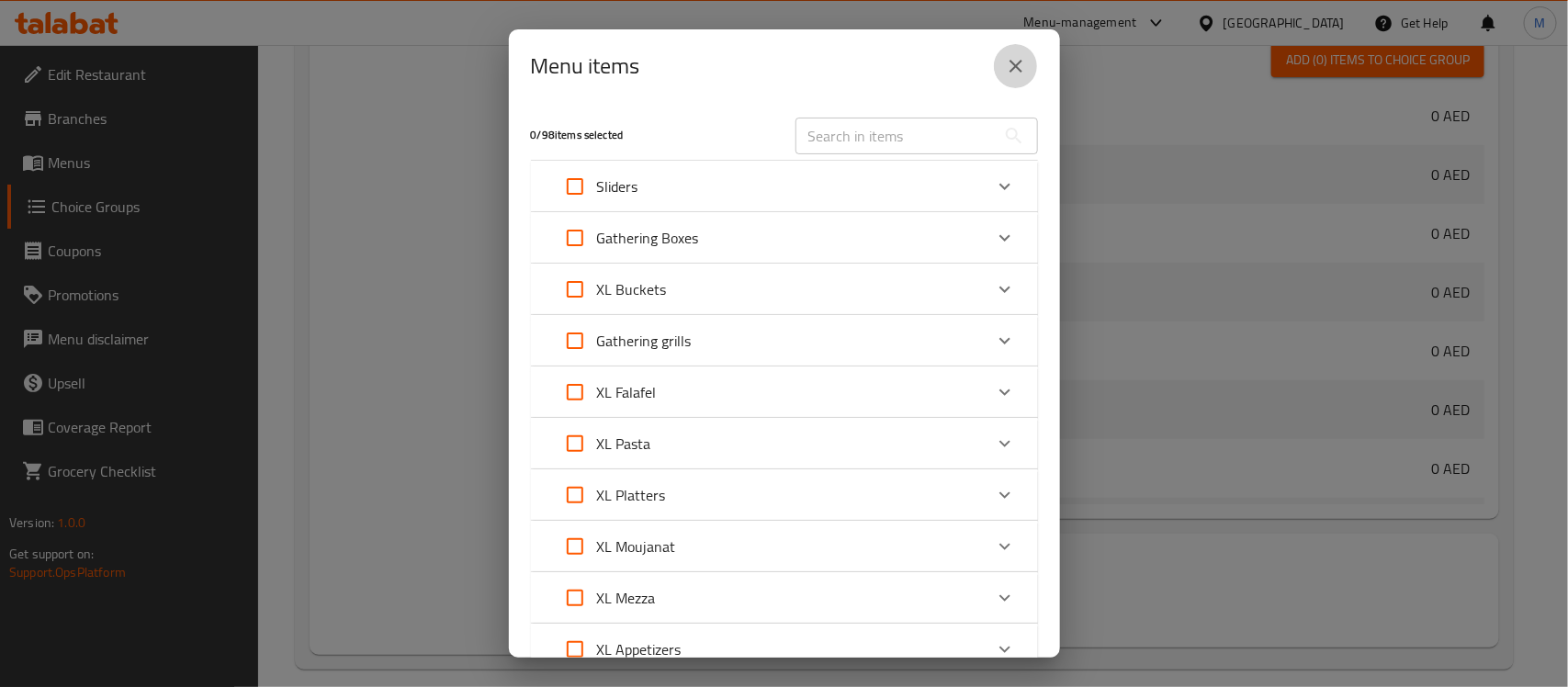
click at [1013, 65] on icon "close" at bounding box center [1016, 66] width 13 height 13
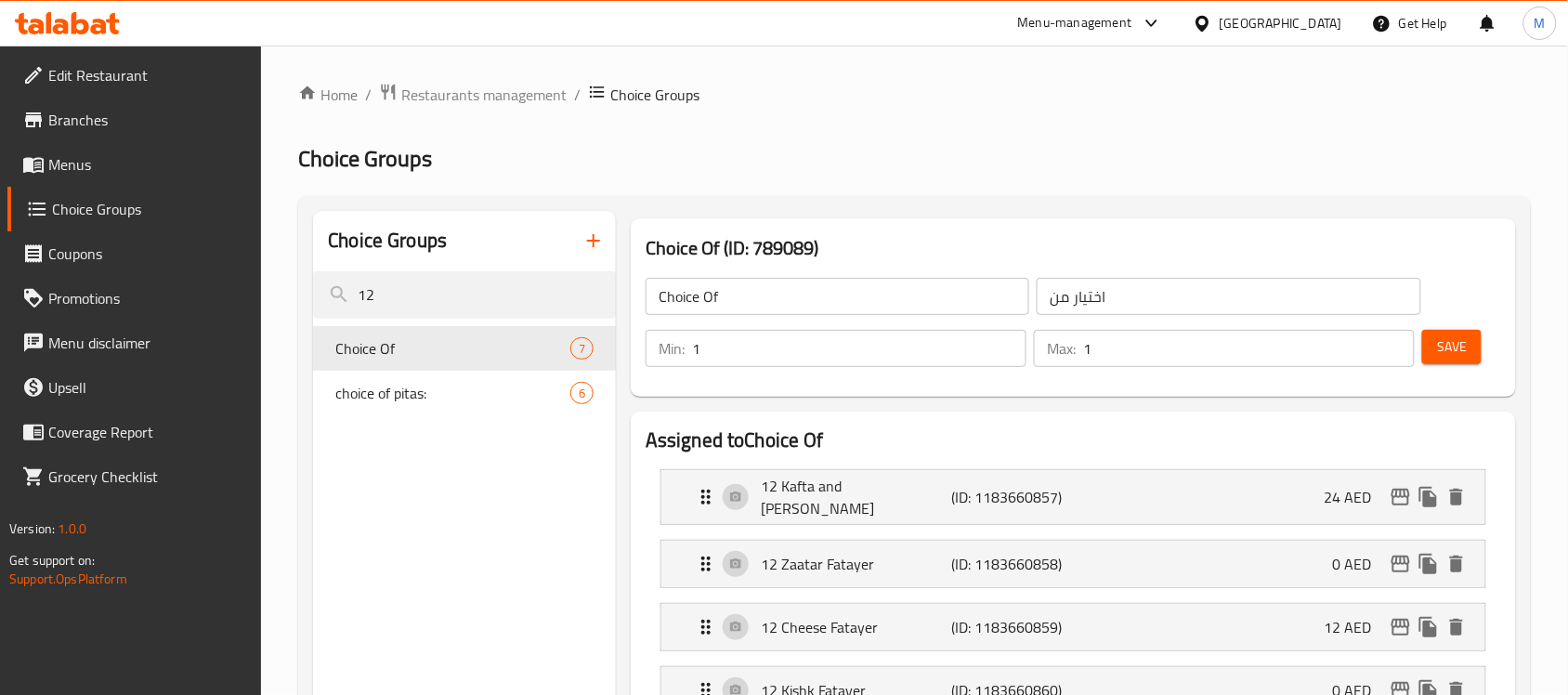
click at [104, 15] on icon at bounding box center [67, 23] width 105 height 23
